Goal: Information Seeking & Learning: Compare options

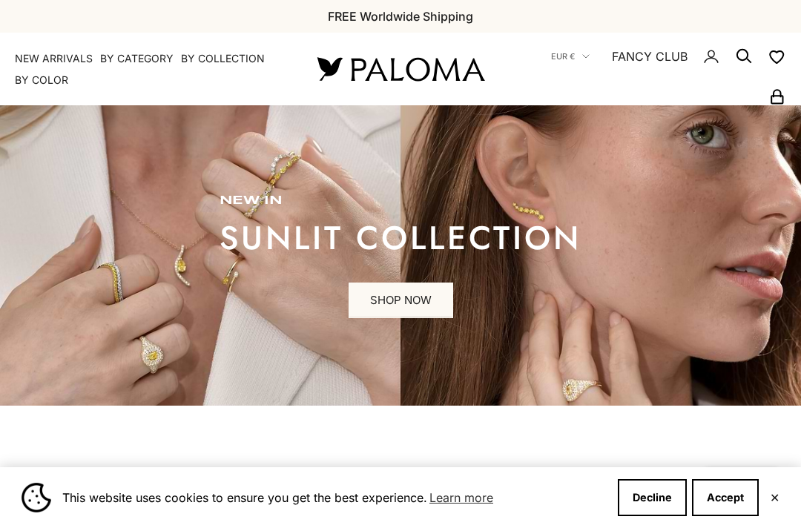
click at [712, 500] on button "Accept" at bounding box center [725, 497] width 67 height 37
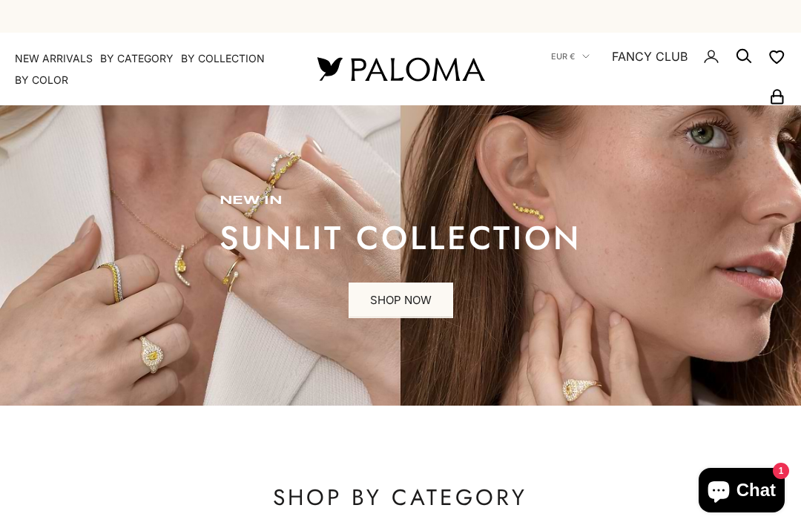
click at [111, 57] on summary "By Category" at bounding box center [136, 58] width 73 height 15
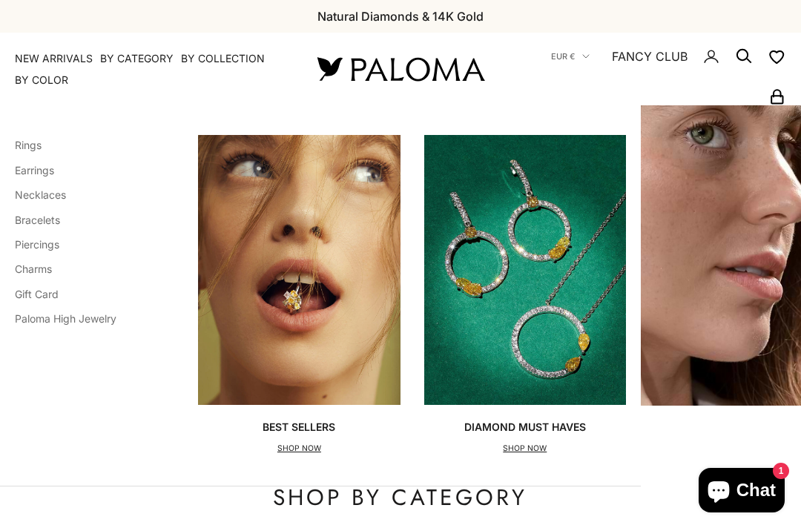
click at [19, 148] on link "Rings" at bounding box center [28, 145] width 27 height 13
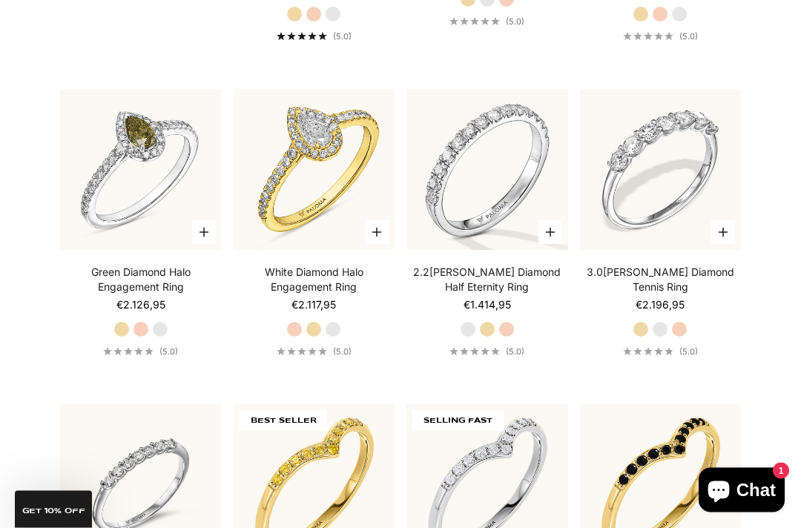
scroll to position [2571, 0]
click at [464, 295] on link "2.2[PERSON_NAME] Diamond Half Eternity Ring" at bounding box center [487, 280] width 162 height 30
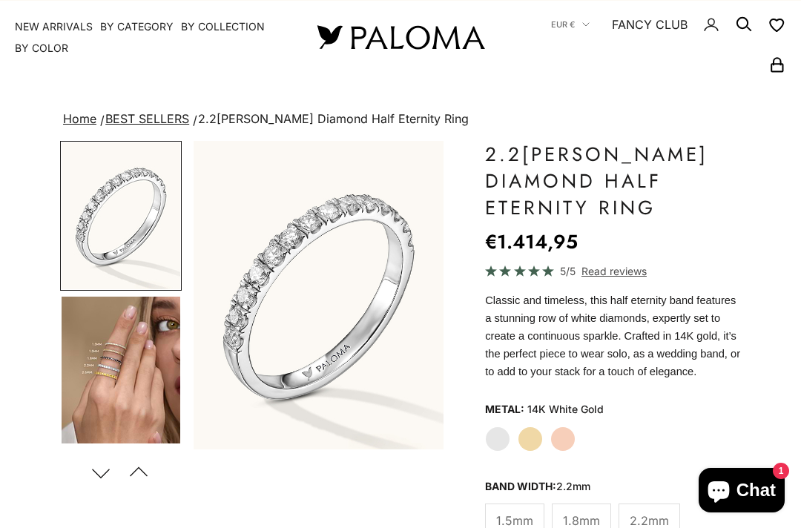
click at [112, 375] on img "Go to item 4" at bounding box center [121, 369] width 119 height 147
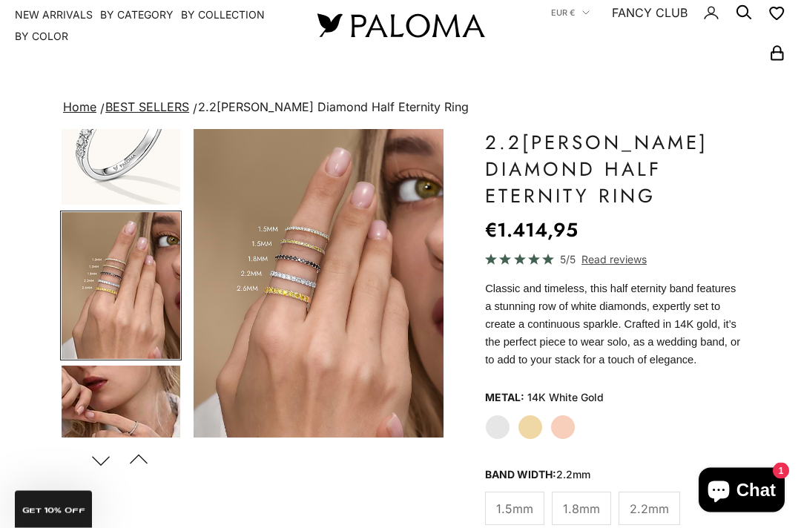
scroll to position [44, 0]
click at [101, 398] on img "Go to item 5" at bounding box center [121, 438] width 119 height 147
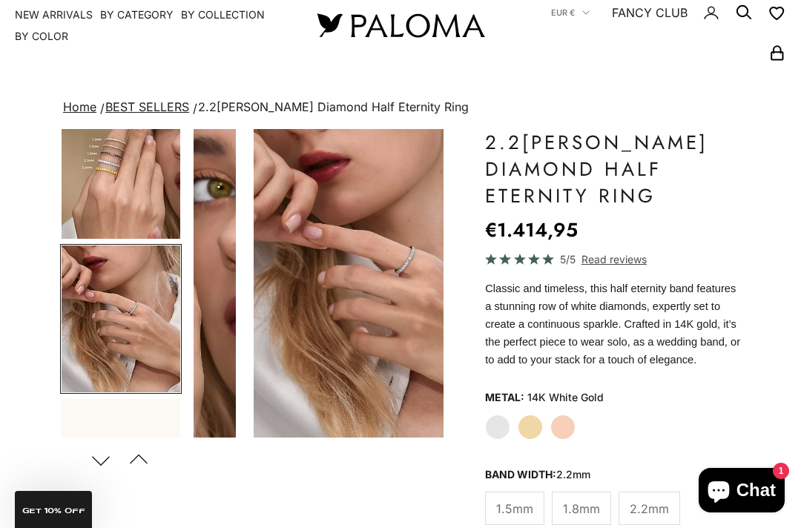
scroll to position [0, 535]
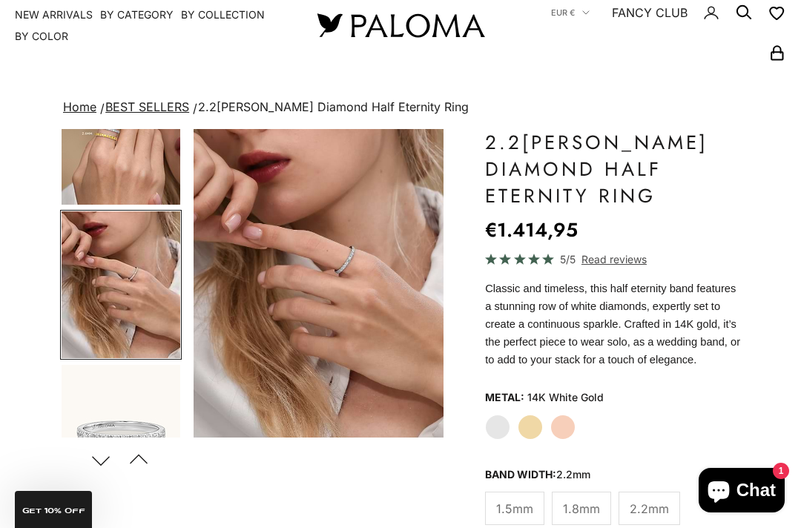
click at [110, 417] on img "Go to item 6" at bounding box center [121, 438] width 119 height 147
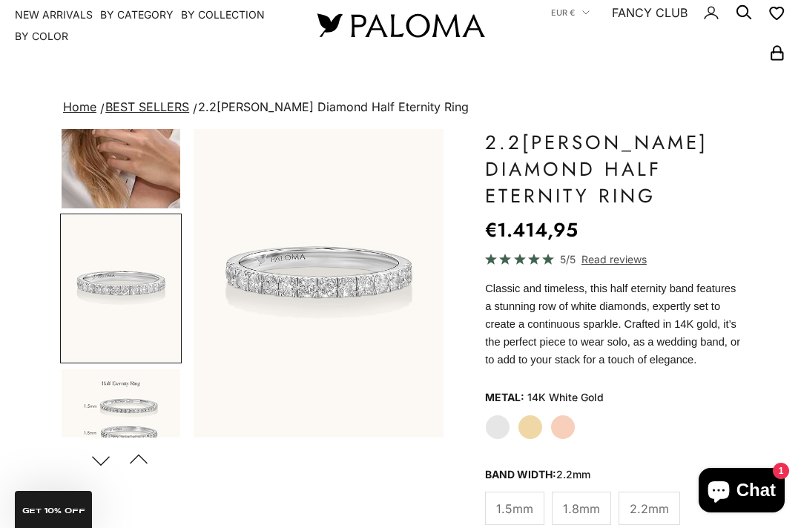
scroll to position [380, 0]
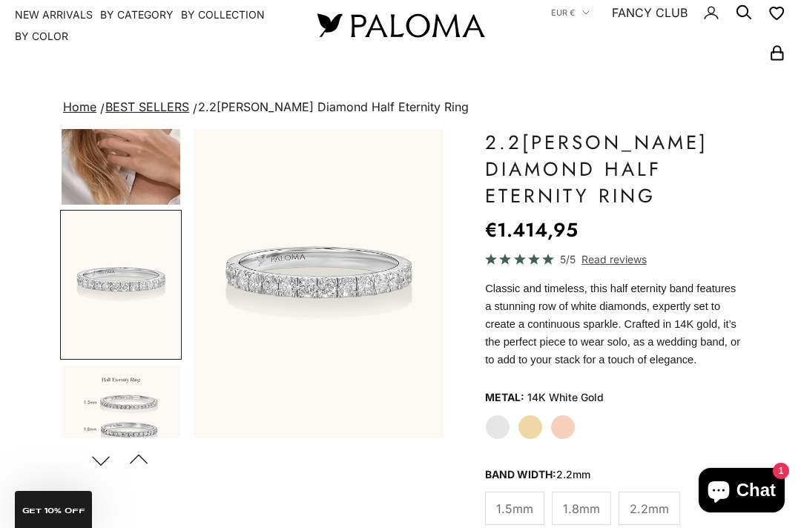
click at [120, 420] on img "Go to item 9" at bounding box center [121, 438] width 119 height 147
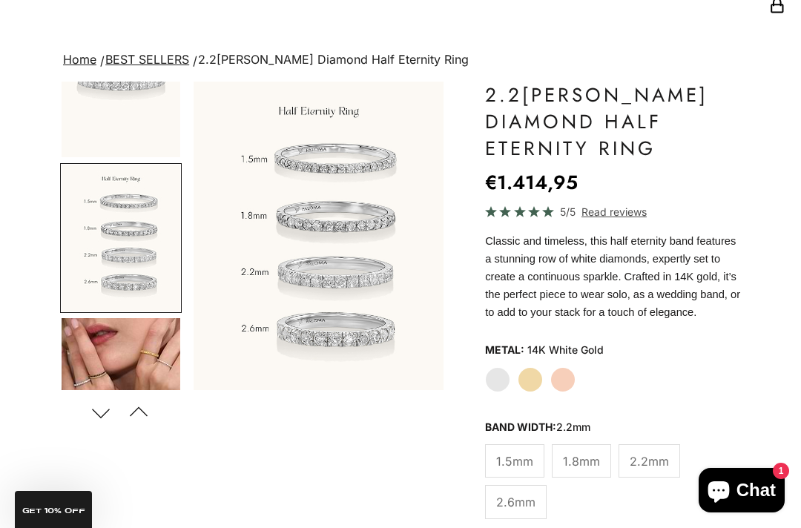
scroll to position [96, 0]
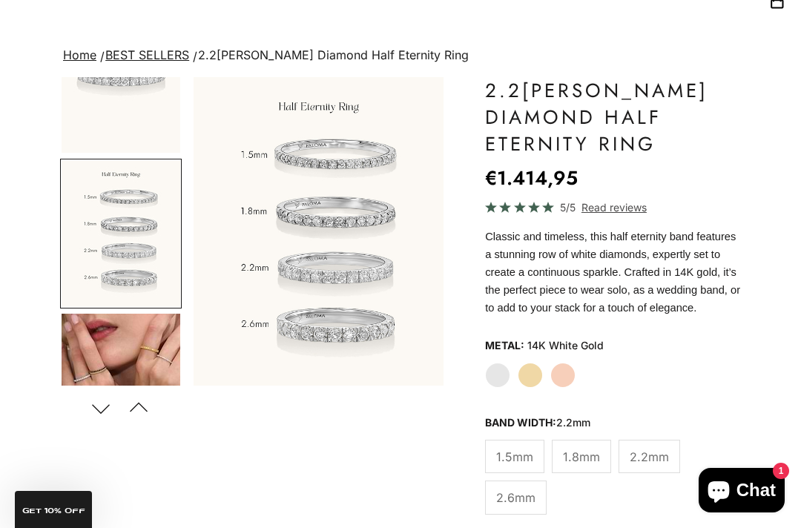
click at [578, 466] on span "1.8mm" at bounding box center [581, 456] width 37 height 19
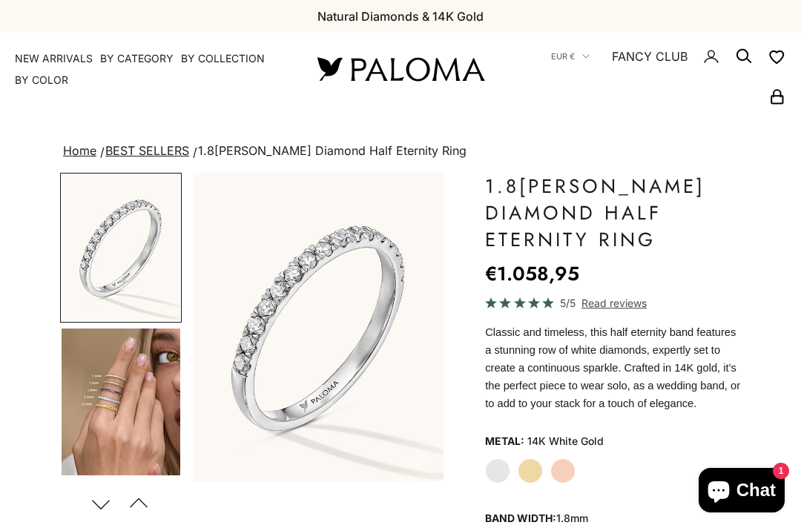
scroll to position [84, 0]
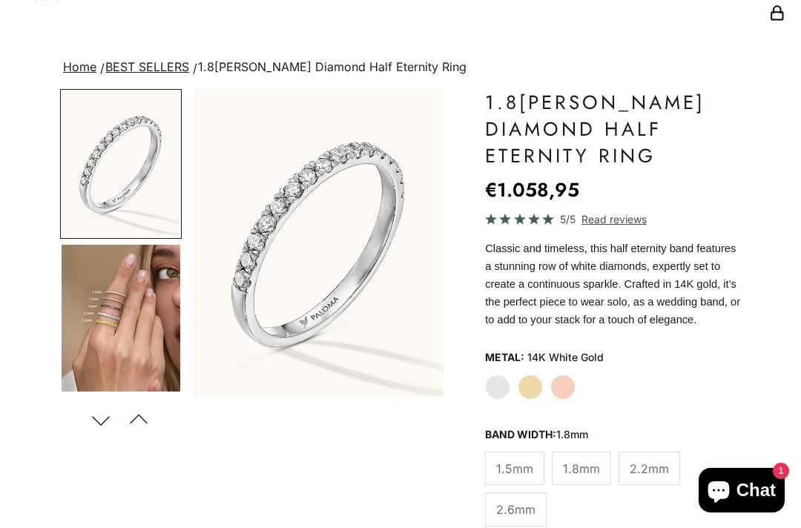
click at [117, 327] on img "Go to item 4" at bounding box center [121, 318] width 119 height 147
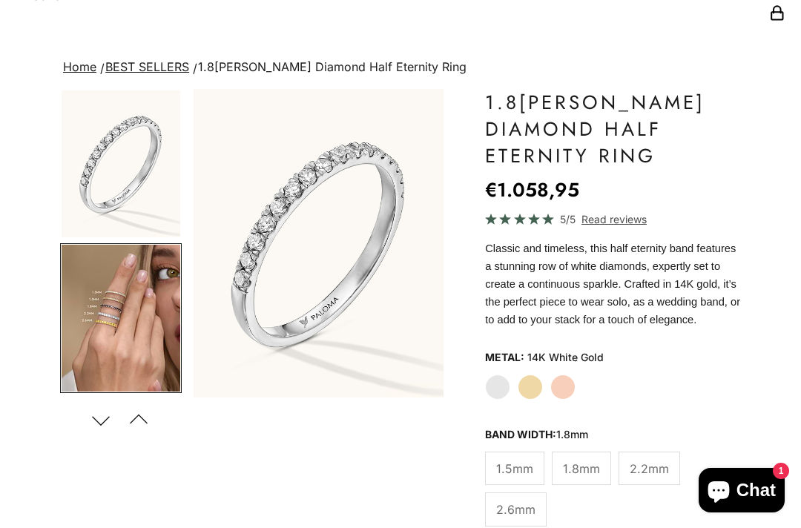
scroll to position [73, 0]
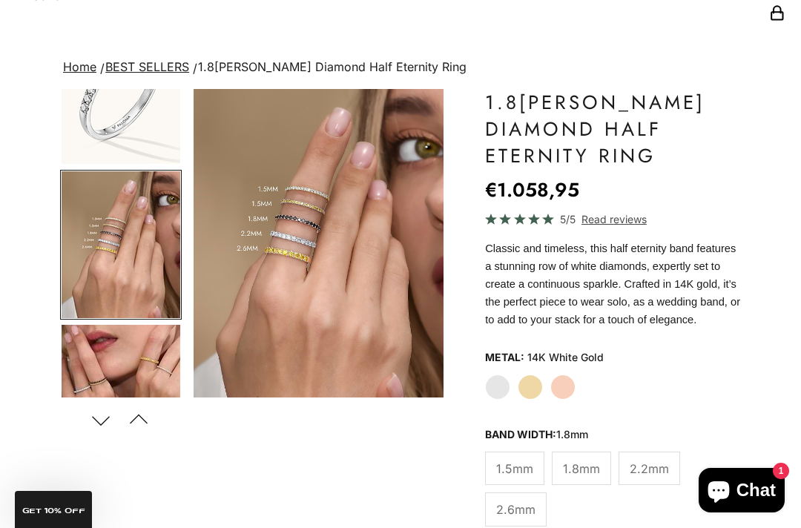
click at [117, 361] on img "Go to item 5" at bounding box center [121, 398] width 119 height 147
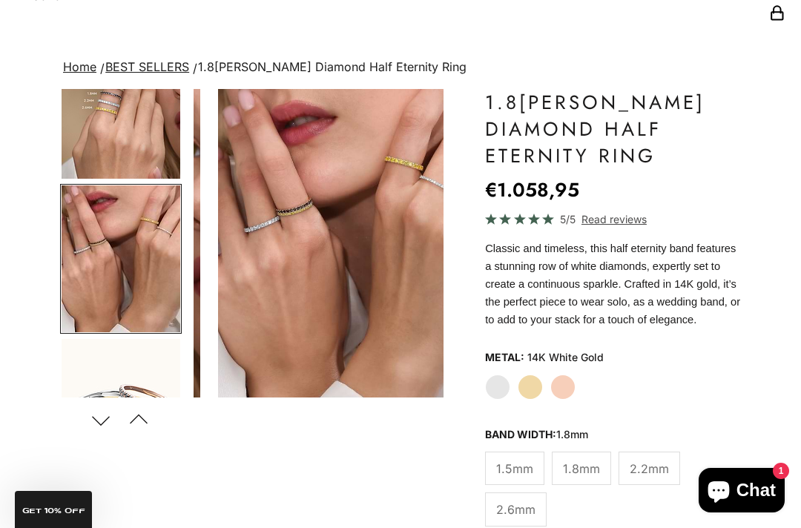
scroll to position [227, 0]
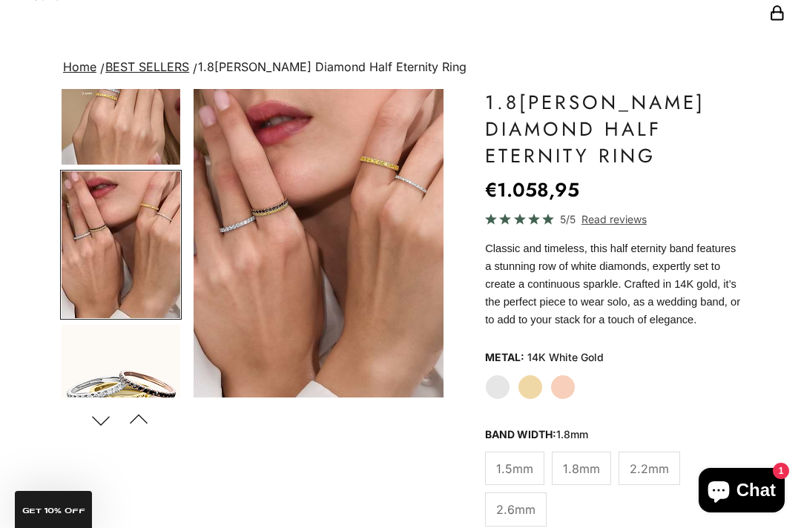
click at [633, 478] on span "2.2mm" at bounding box center [648, 468] width 39 height 19
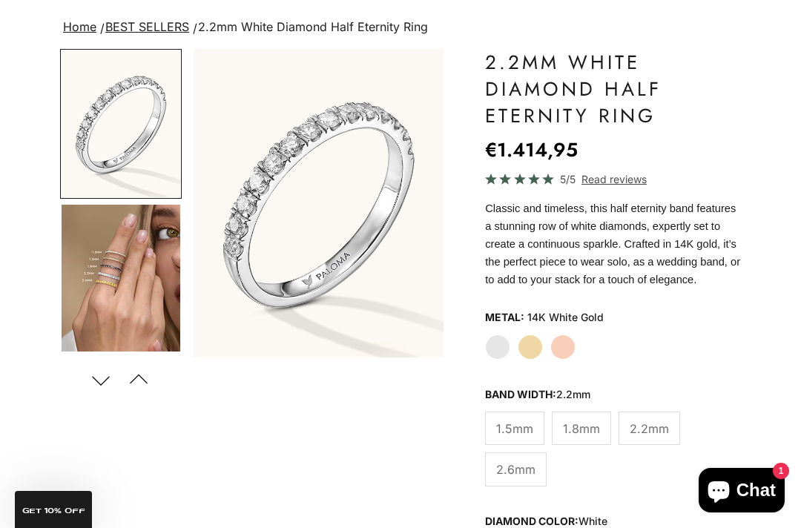
scroll to position [124, 0]
click at [125, 311] on img "Go to item 4" at bounding box center [121, 278] width 119 height 147
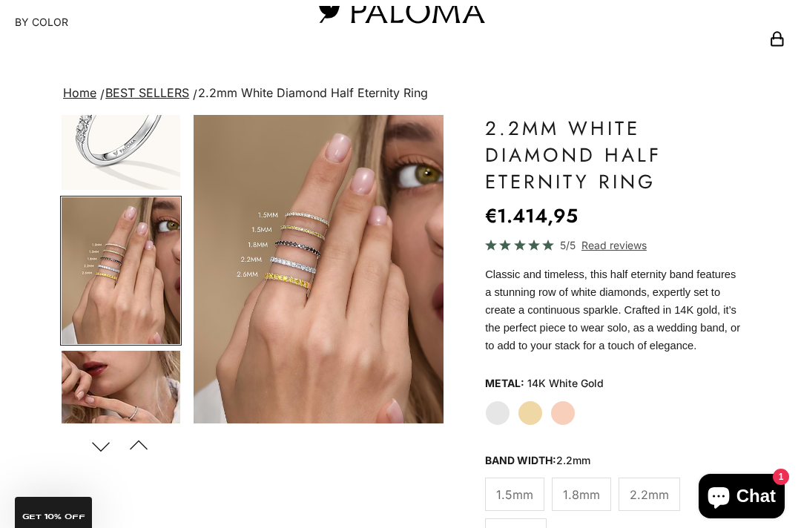
scroll to position [0, 0]
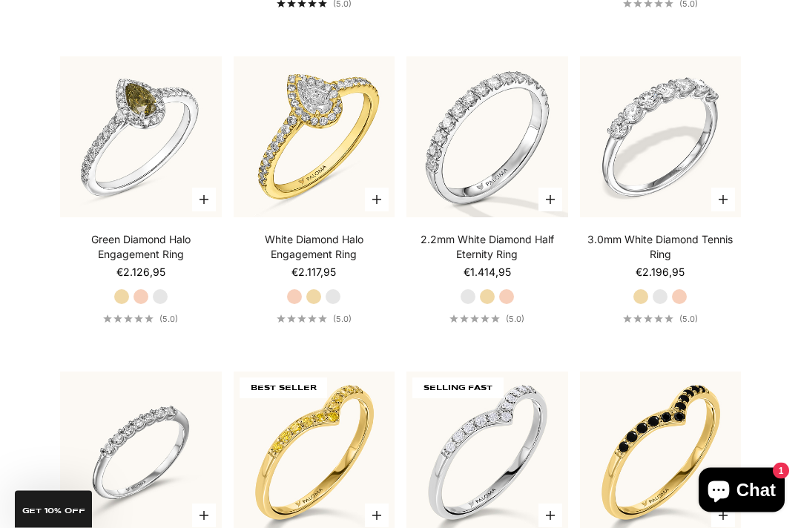
scroll to position [2603, 0]
click at [637, 210] on video "#YellowGold\a#WhiteGold\a#RoseGold" at bounding box center [659, 137] width 177 height 177
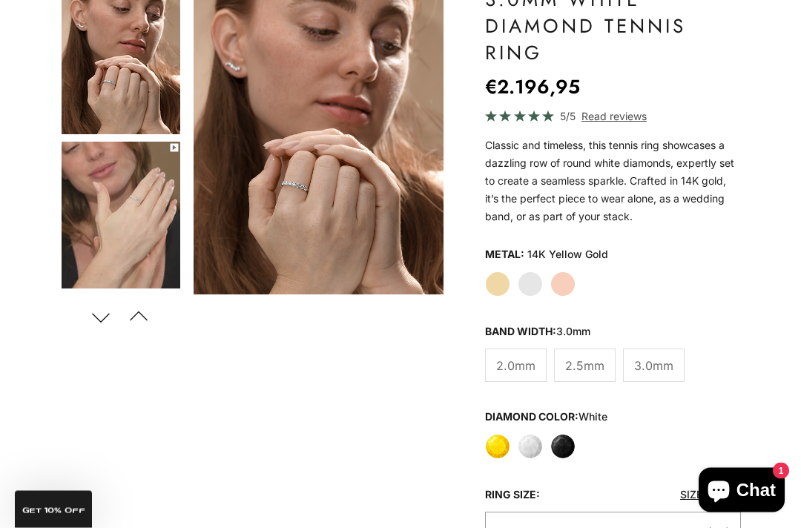
scroll to position [180, 0]
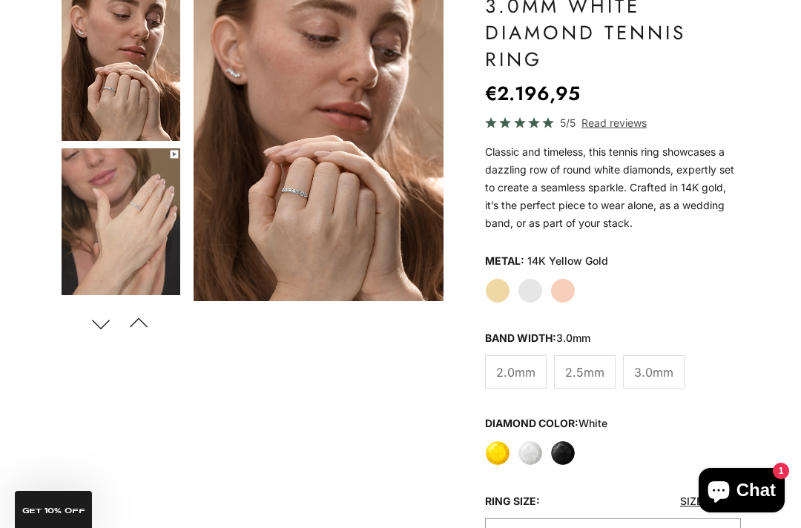
click at [511, 371] on span "2.0mm" at bounding box center [515, 371] width 39 height 19
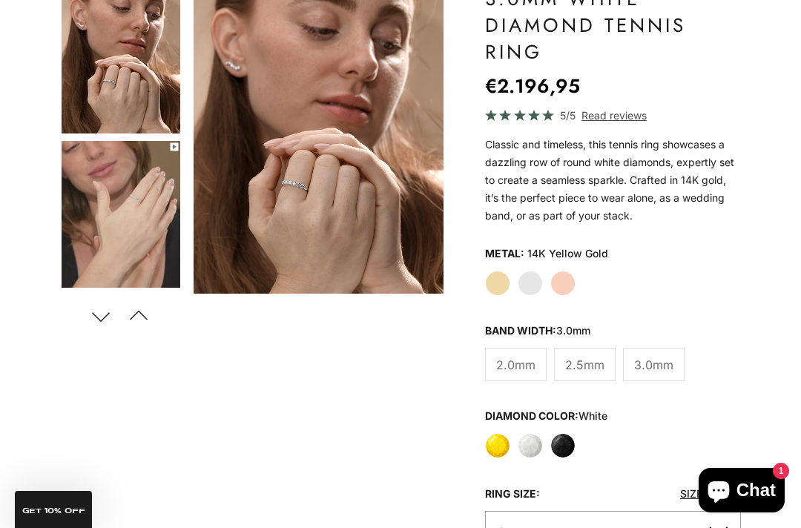
scroll to position [187, 0]
click at [574, 371] on span "2.5mm" at bounding box center [584, 365] width 39 height 19
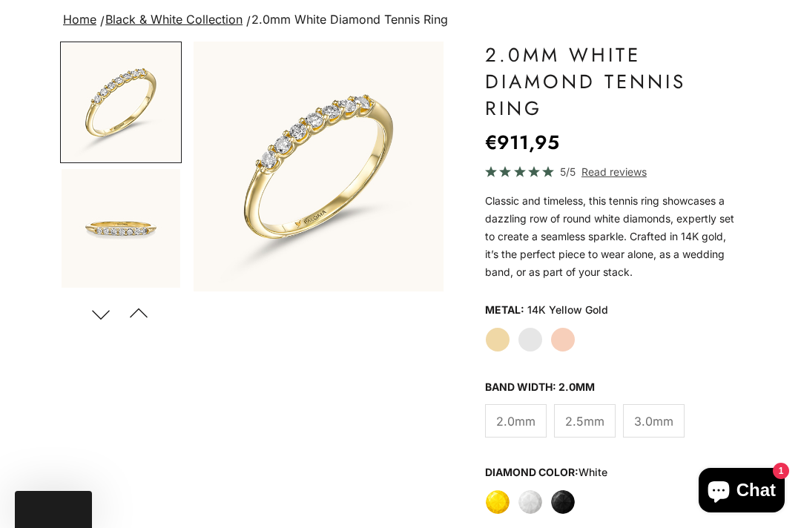
click at [532, 337] on label "White Gold" at bounding box center [529, 339] width 25 height 25
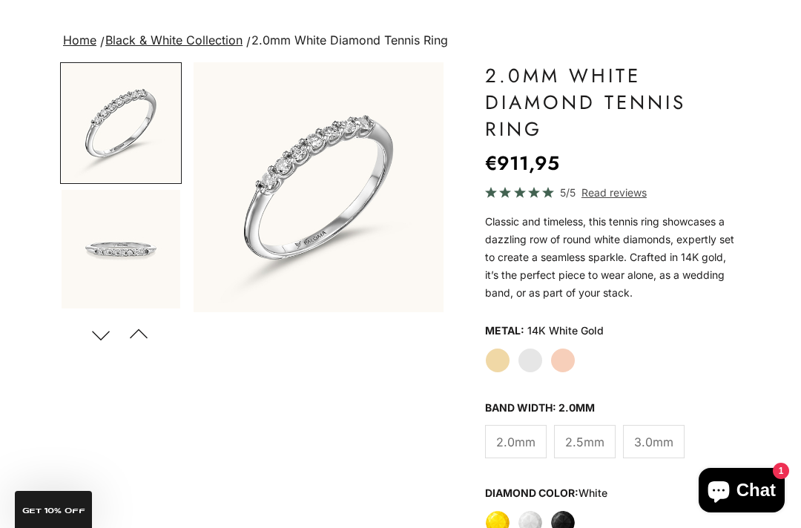
scroll to position [113, 0]
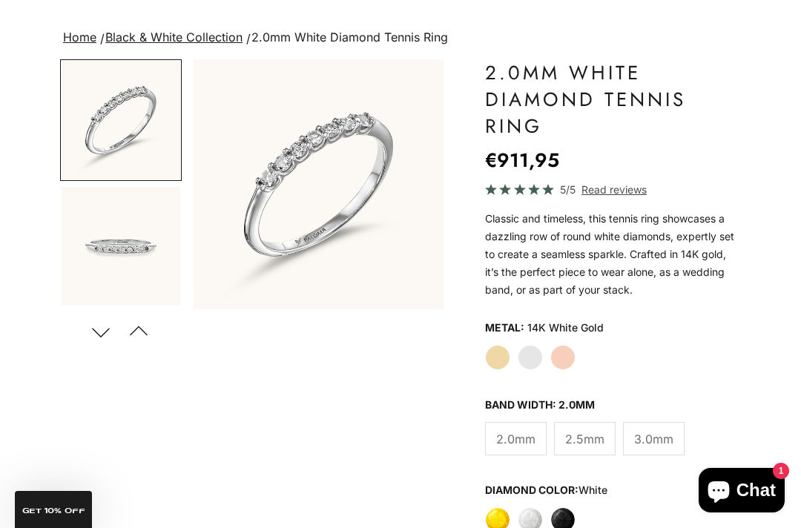
click at [493, 515] on label "Yellow" at bounding box center [497, 519] width 25 height 25
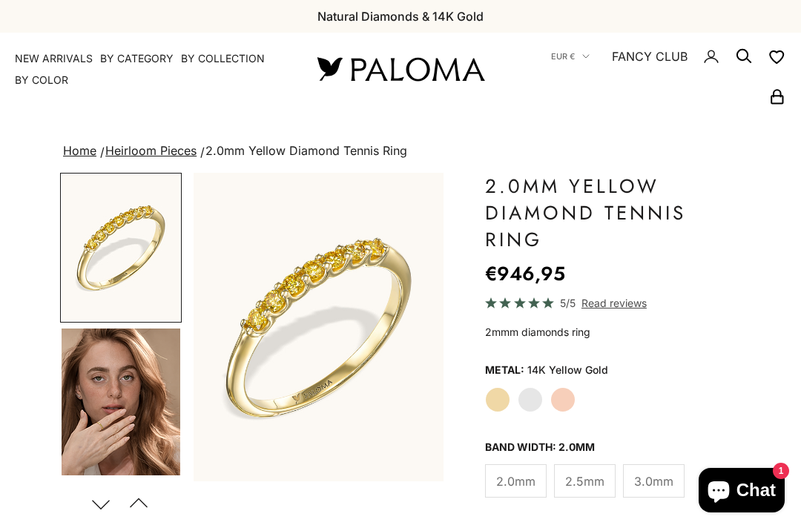
scroll to position [84, 0]
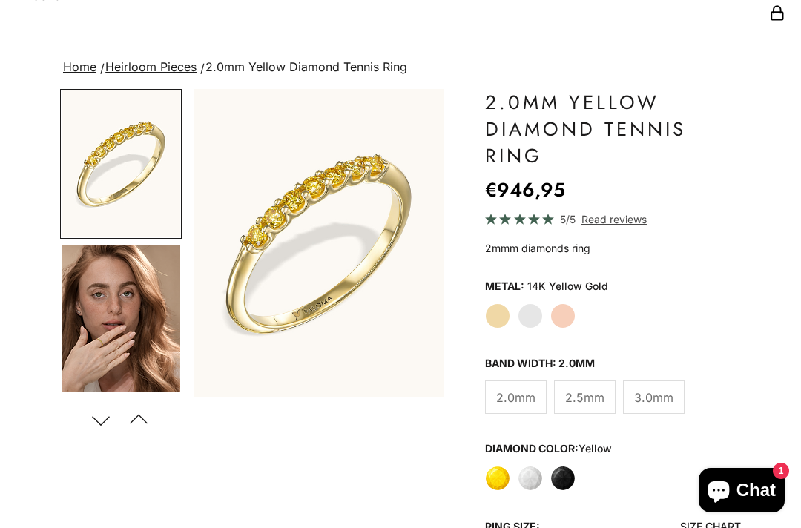
click at [116, 328] on img "Go to item 4" at bounding box center [121, 318] width 119 height 147
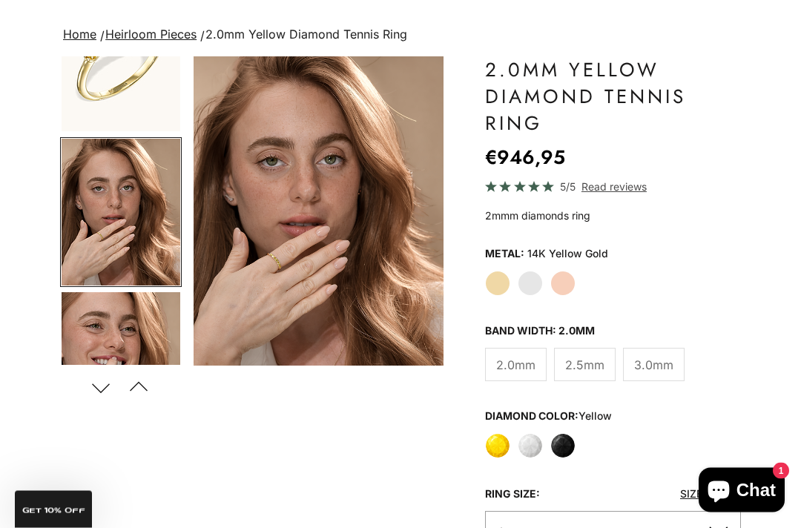
scroll to position [116, 0]
click at [119, 341] on img "Go to item 5" at bounding box center [121, 365] width 119 height 147
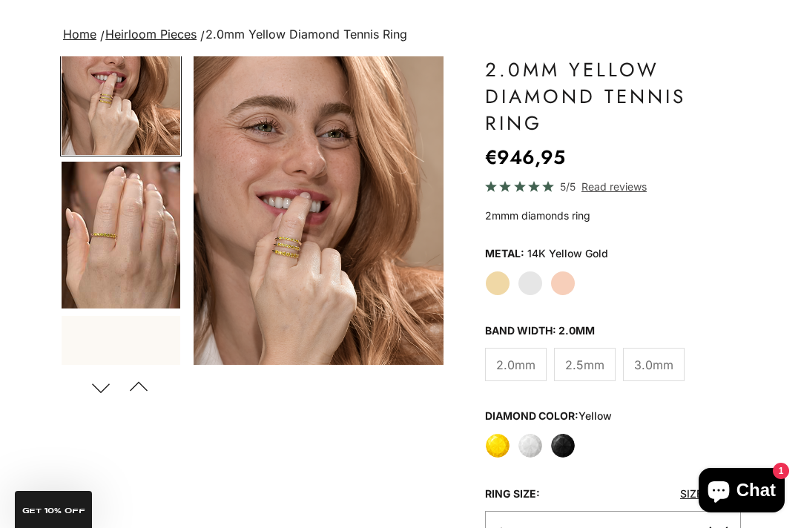
scroll to position [339, 0]
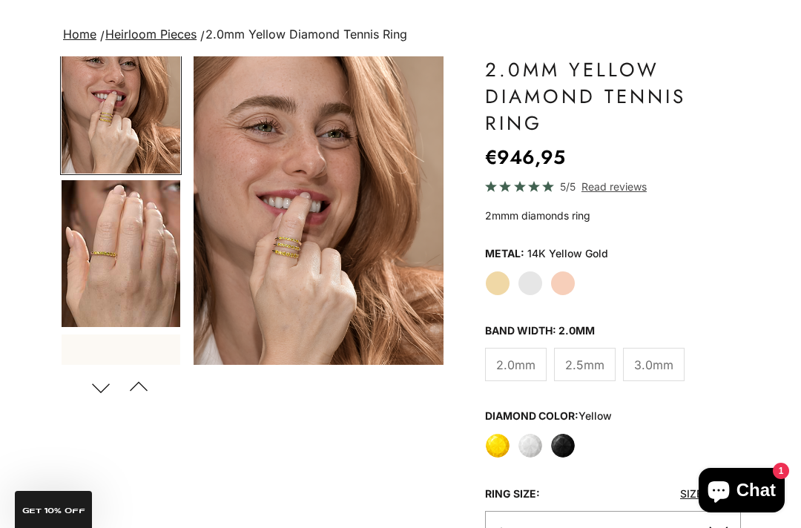
click at [211, 334] on img "Item 5 of 13" at bounding box center [318, 210] width 250 height 308
click at [107, 268] on div at bounding box center [43, 57] width 801 height 528
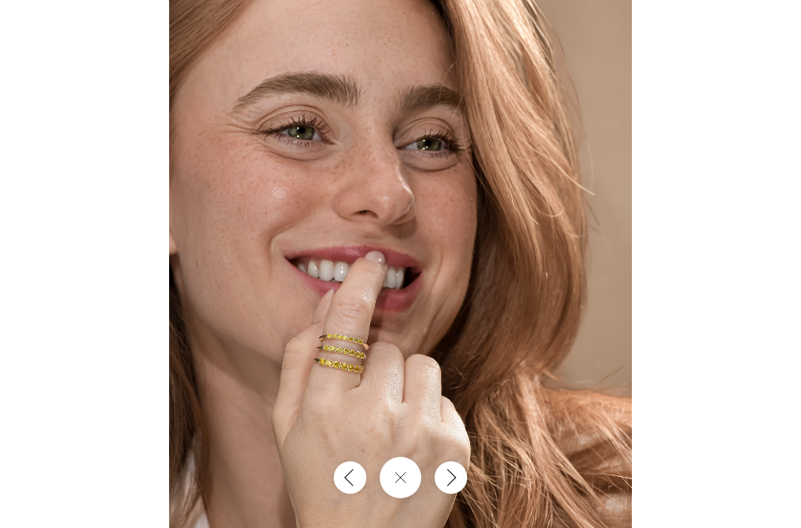
click at [237, 418] on img at bounding box center [400, 285] width 463 height 571
click at [766, 50] on div at bounding box center [400, 264] width 801 height 528
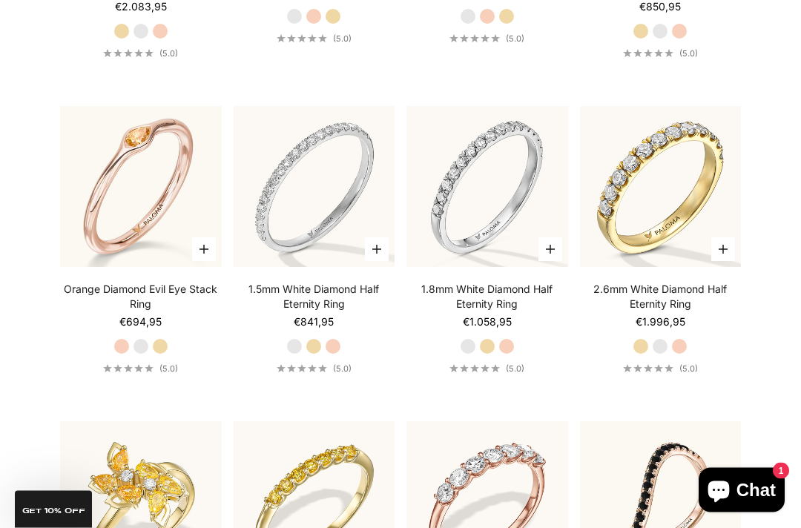
scroll to position [3816, 0]
click at [487, 247] on img at bounding box center [486, 186] width 177 height 177
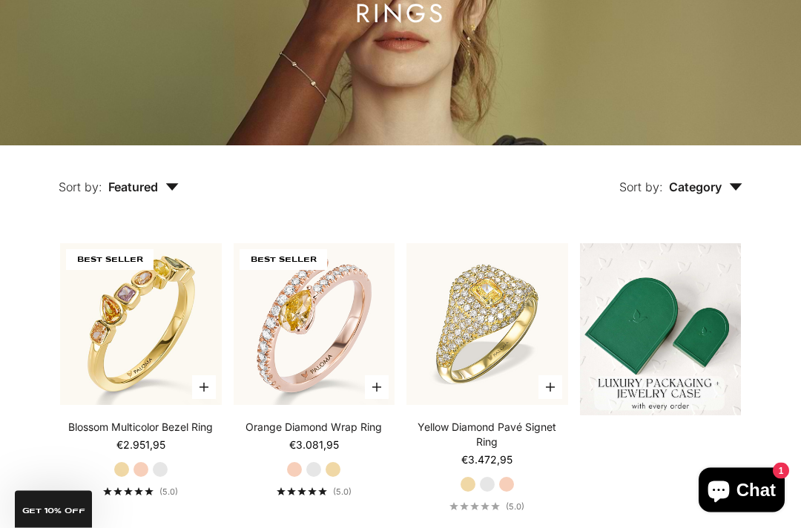
scroll to position [0, 0]
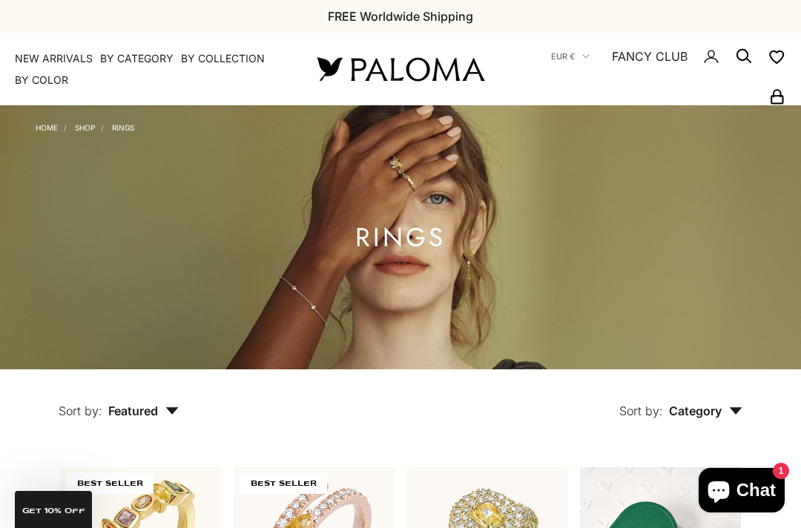
click at [45, 125] on link "Home" at bounding box center [47, 127] width 22 height 9
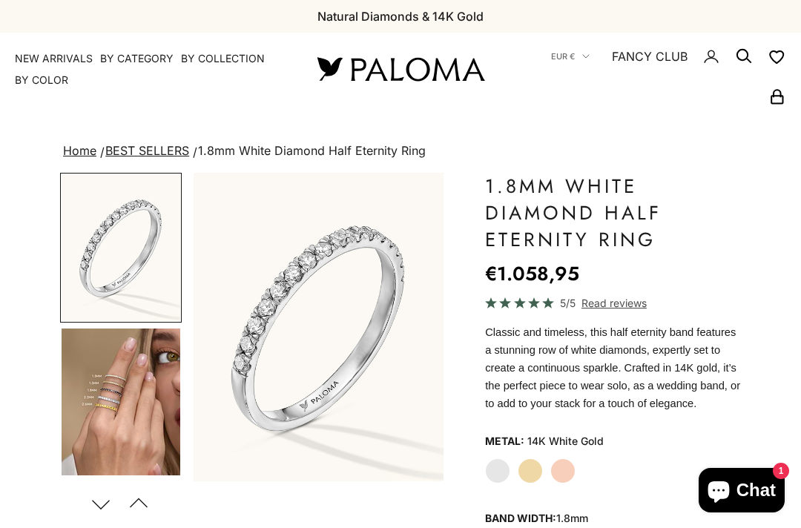
click at [114, 399] on img "Go to item 4" at bounding box center [121, 401] width 119 height 147
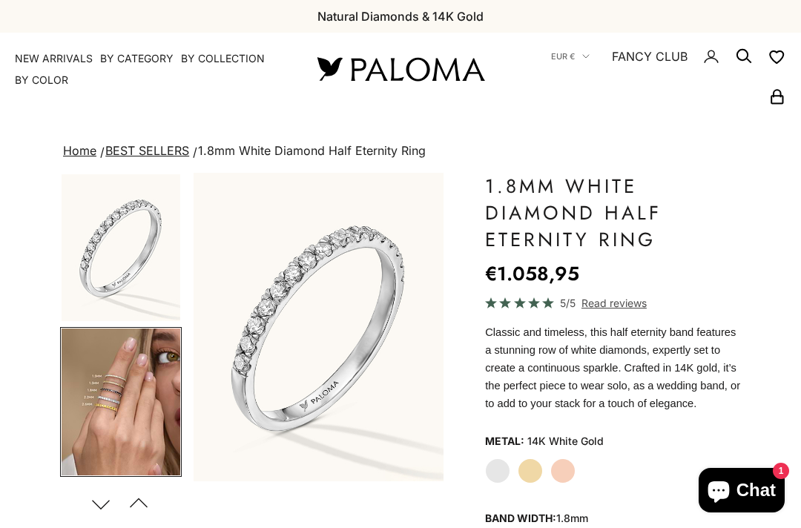
scroll to position [0, 268]
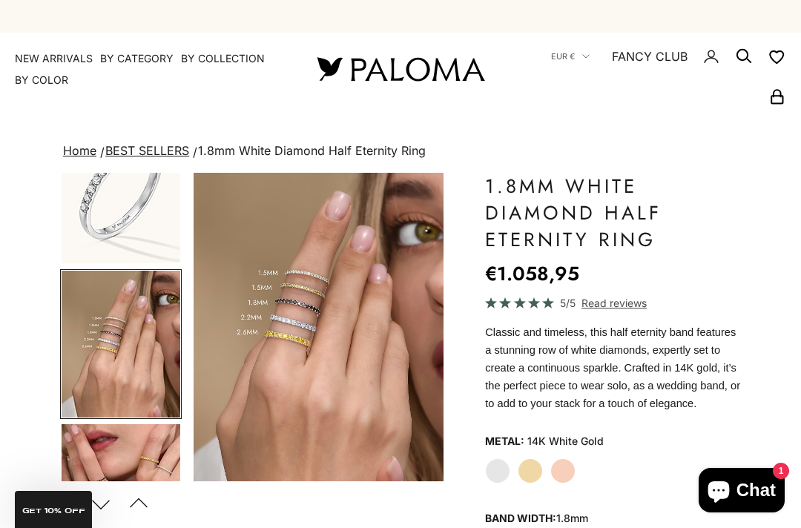
click at [119, 456] on img "Go to item 5" at bounding box center [121, 497] width 119 height 147
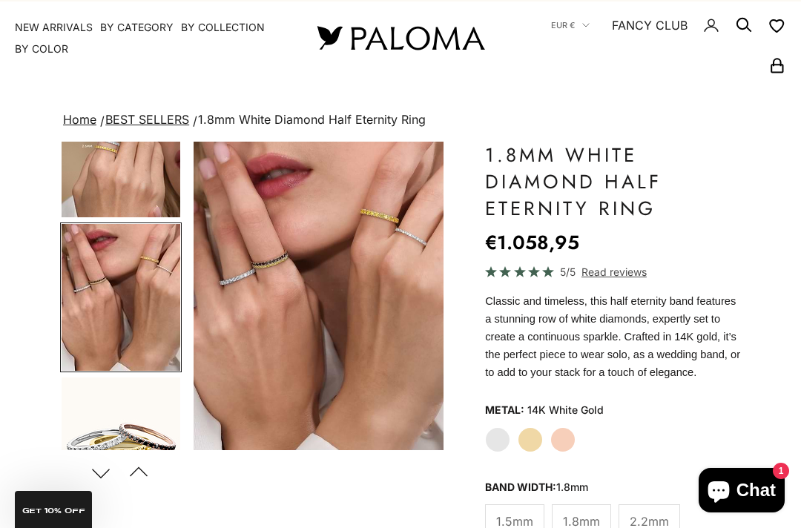
scroll to position [35, 0]
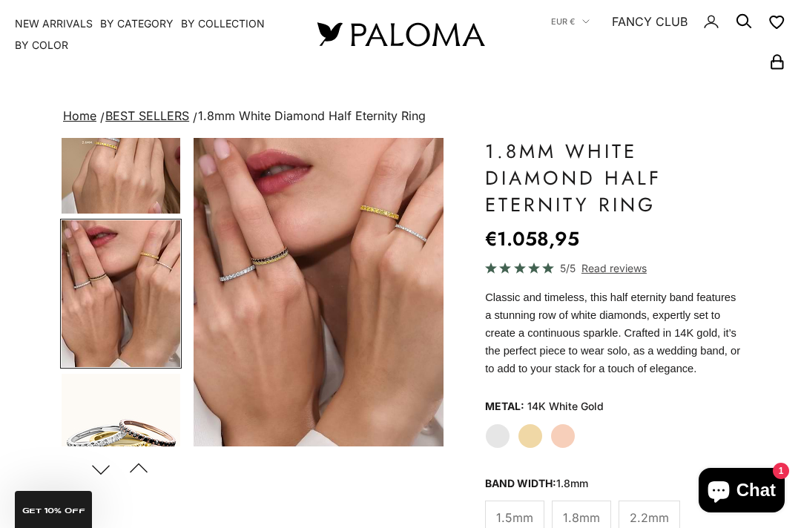
click at [141, 429] on img "Go to item 6" at bounding box center [121, 447] width 119 height 147
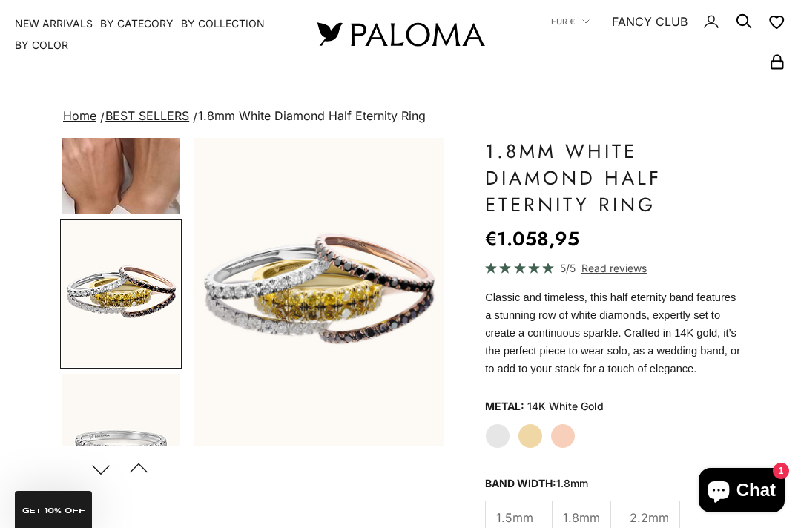
scroll to position [0, 0]
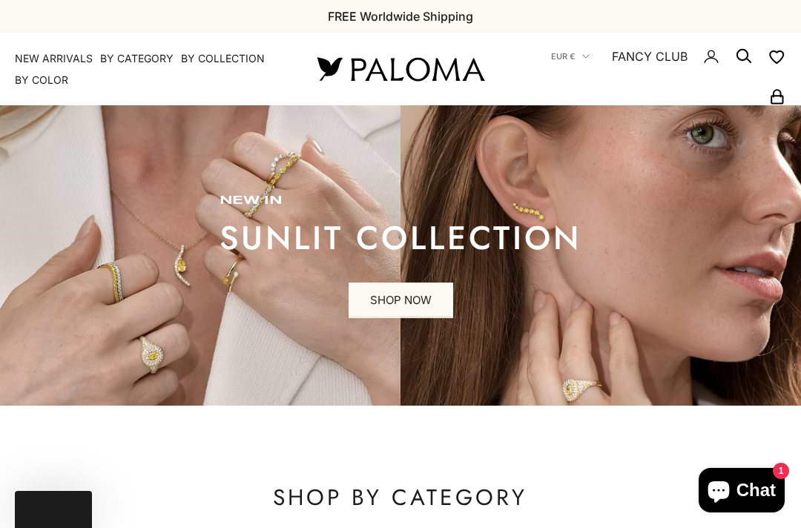
click at [126, 56] on summary "By Category" at bounding box center [136, 58] width 73 height 15
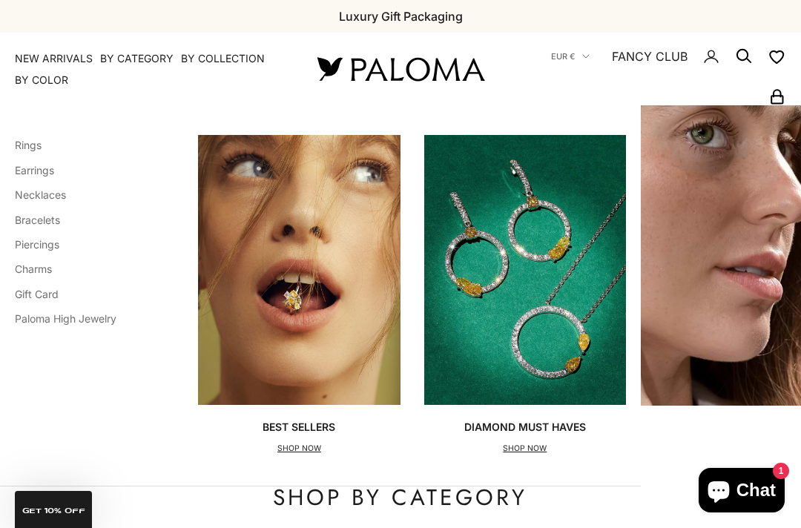
click at [47, 190] on link "Necklaces" at bounding box center [40, 194] width 51 height 13
